Goal: Task Accomplishment & Management: Manage account settings

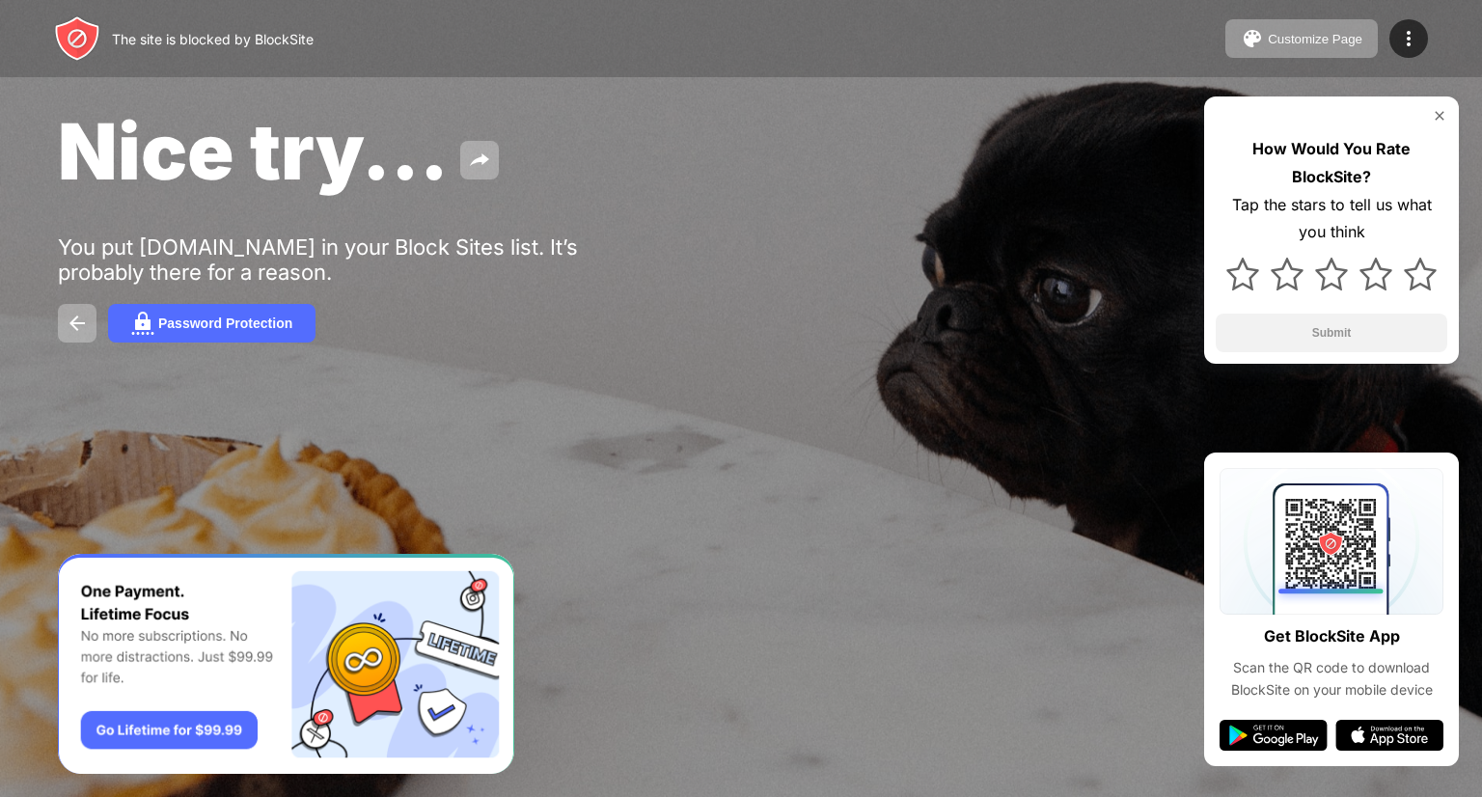
click at [1425, 26] on div "Customize Page Edit Block List Redirect Customize Block Page Upgrade Password P…" at bounding box center [1327, 38] width 203 height 39
click at [1403, 47] on img at bounding box center [1408, 38] width 23 height 23
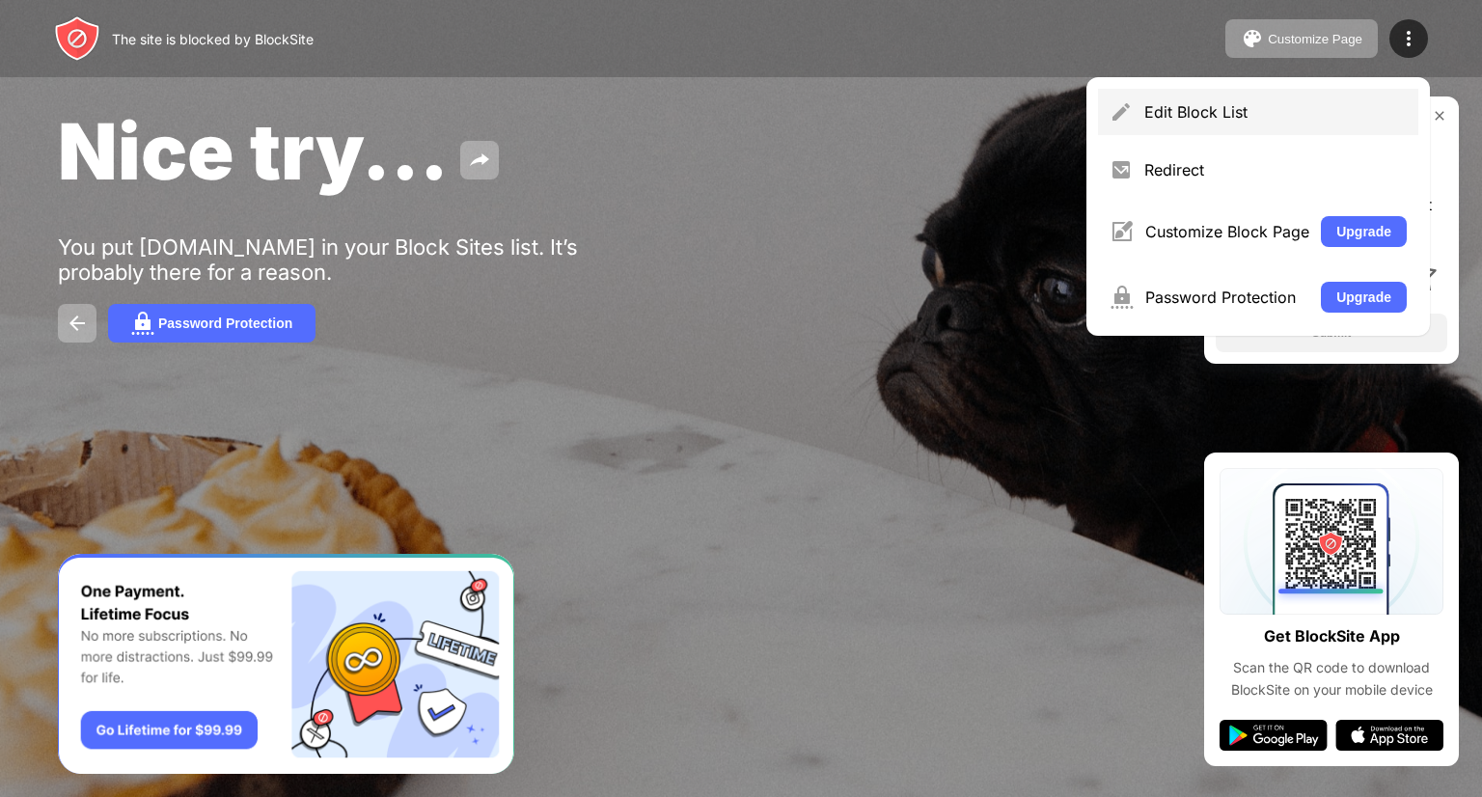
click at [1220, 109] on div "Edit Block List" at bounding box center [1276, 111] width 263 height 19
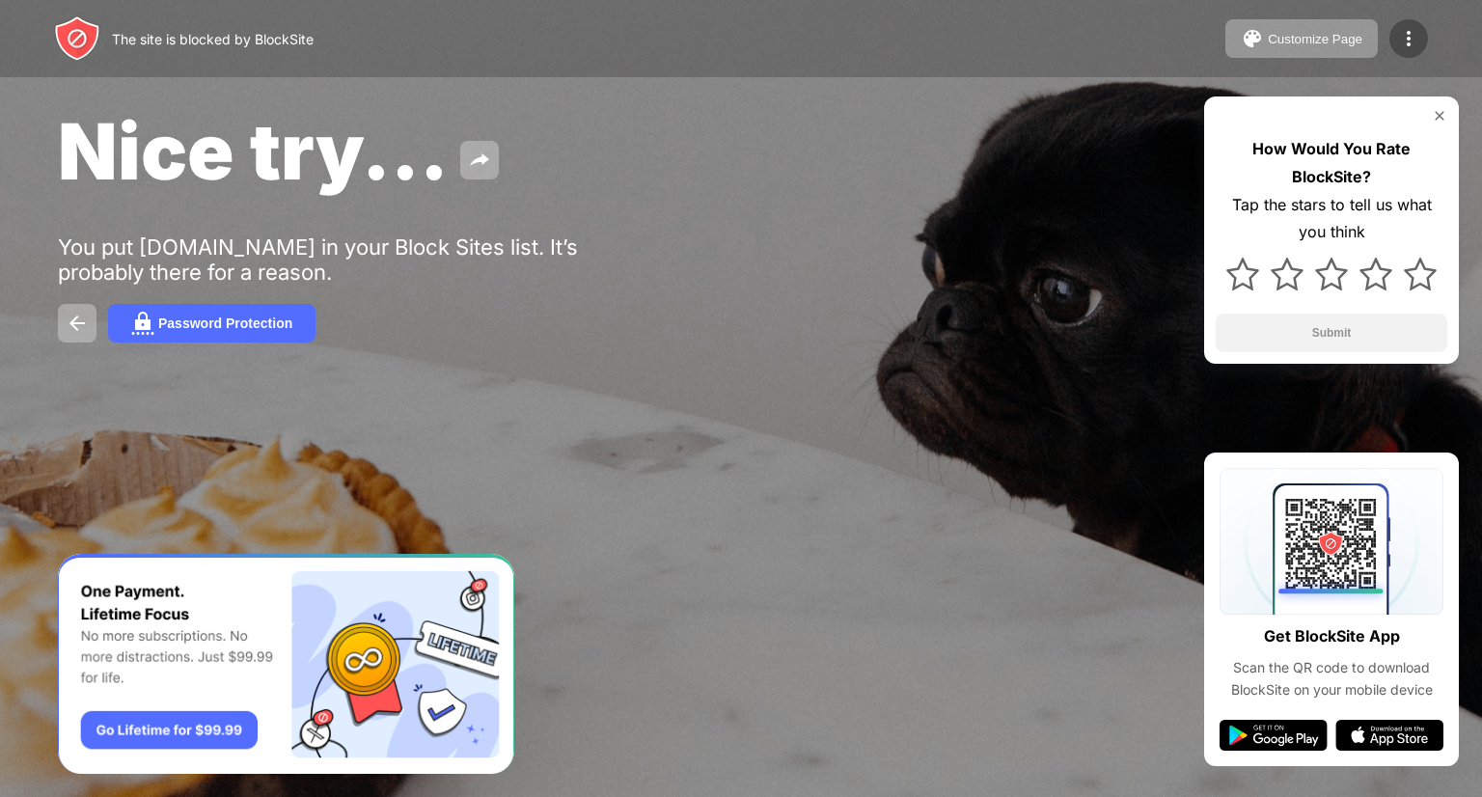
click at [1394, 48] on div at bounding box center [1409, 38] width 39 height 39
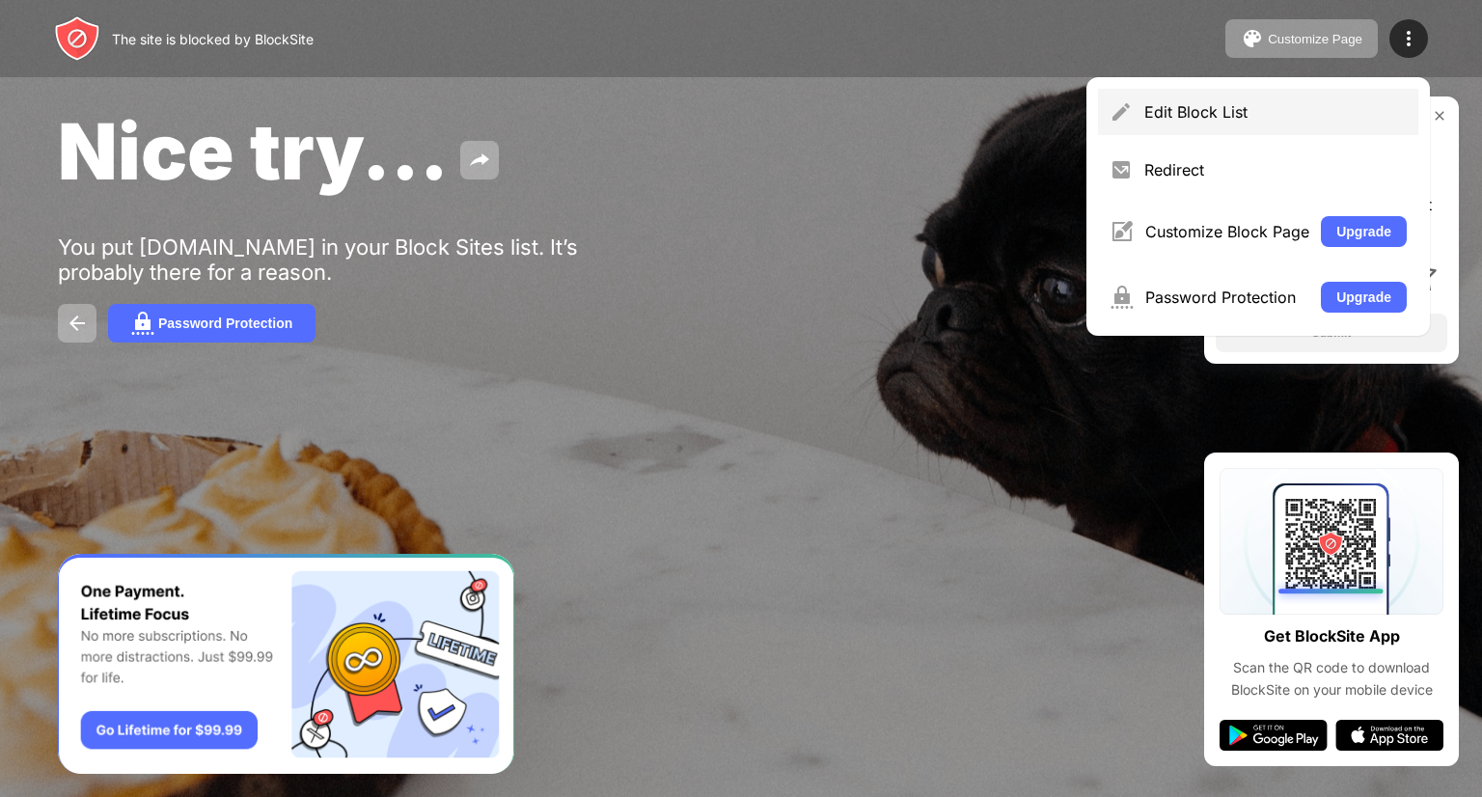
click at [1312, 124] on div "Edit Block List" at bounding box center [1258, 112] width 320 height 46
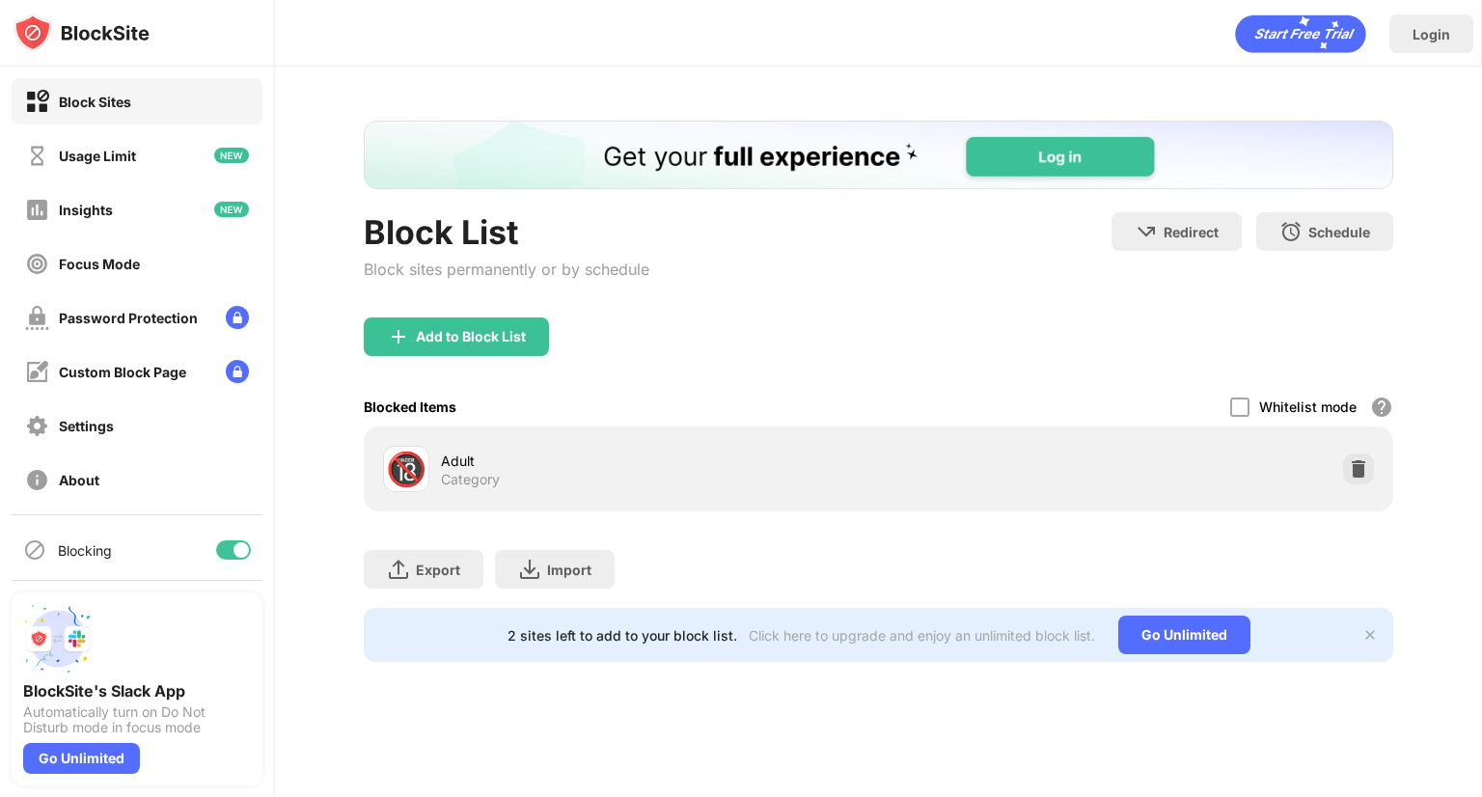
click at [120, 98] on div "Block Sites" at bounding box center [95, 102] width 72 height 16
click at [128, 154] on div "Usage Limit" at bounding box center [97, 156] width 77 height 16
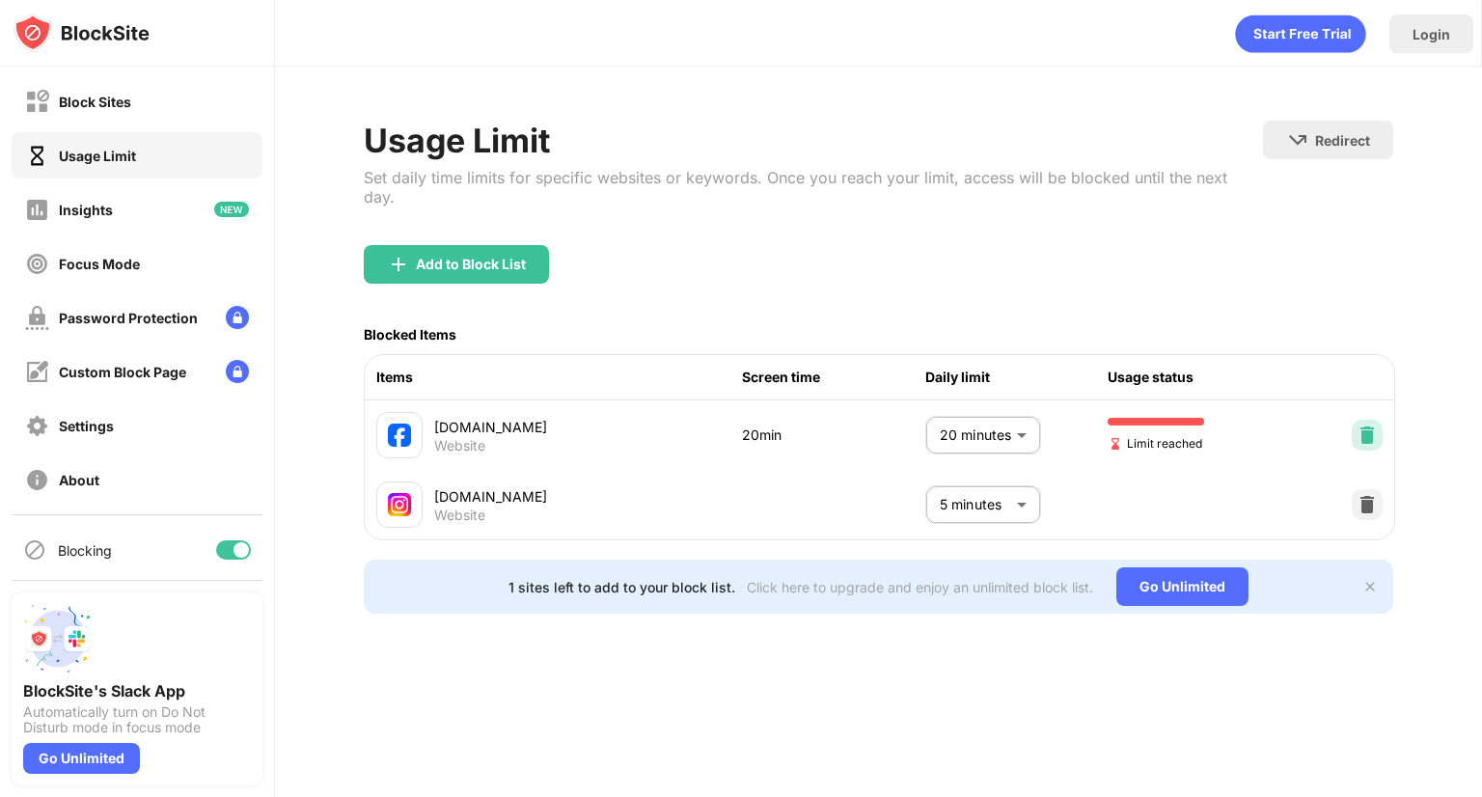
click at [1382, 420] on div at bounding box center [1367, 435] width 31 height 31
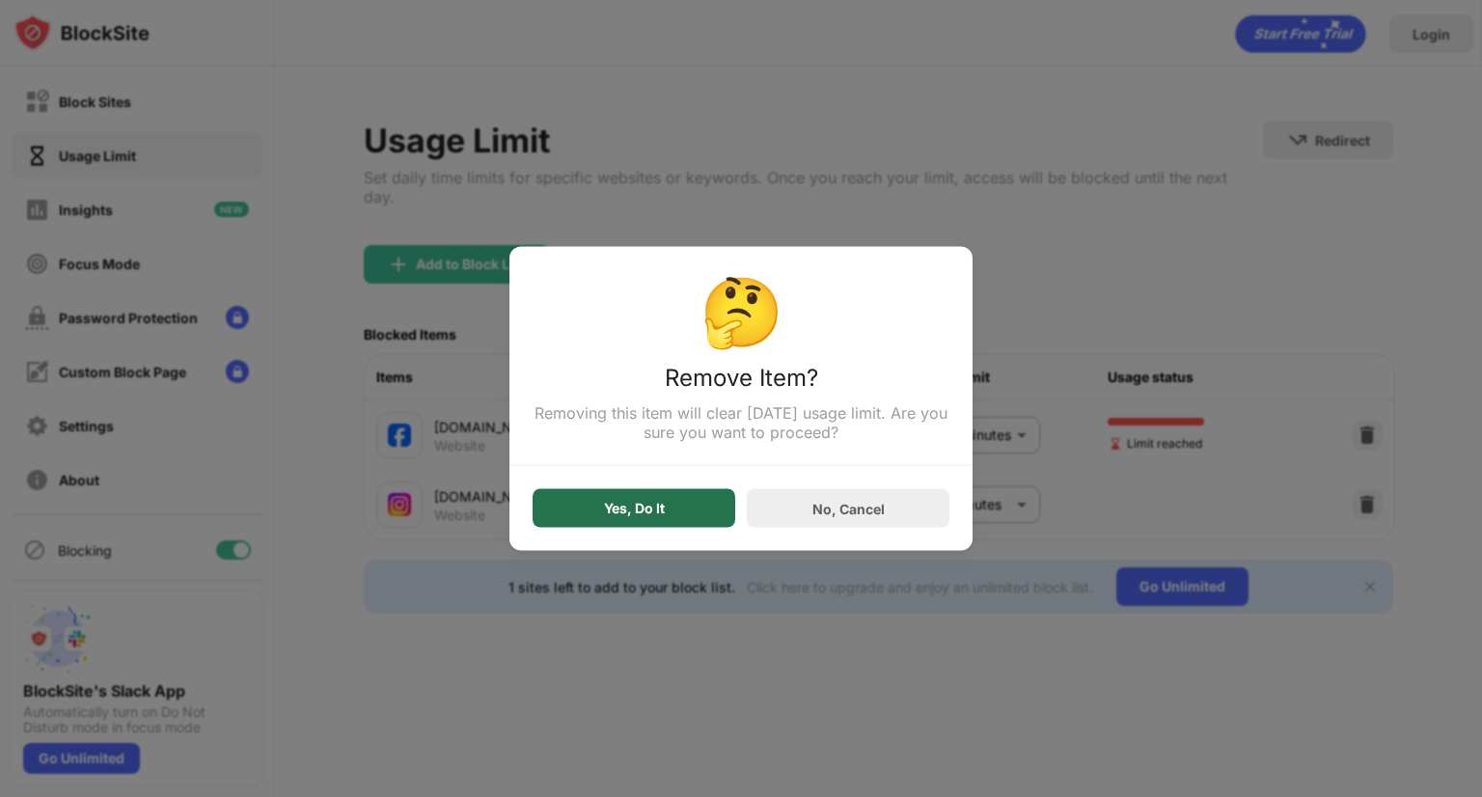
click at [691, 499] on div "Yes, Do It" at bounding box center [634, 508] width 203 height 39
